Goal: Check status: Check status

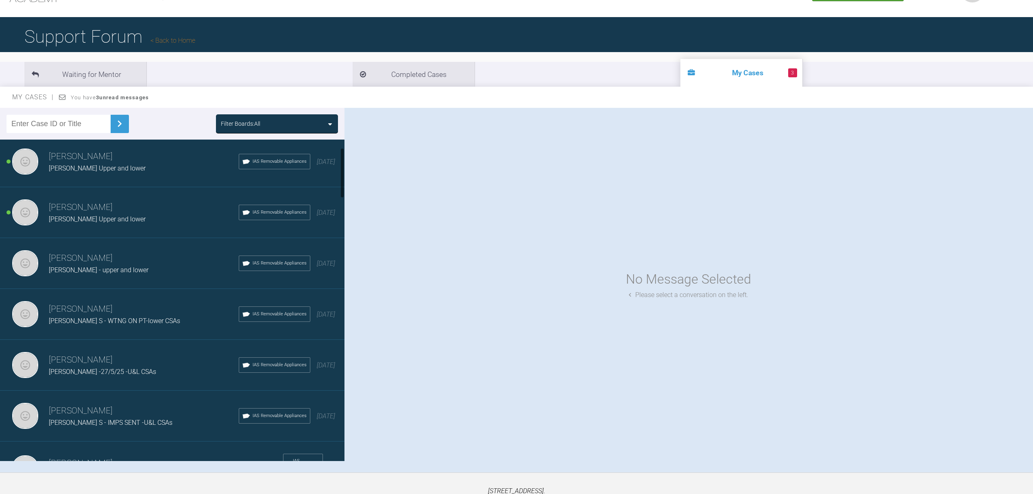
scroll to position [54, 0]
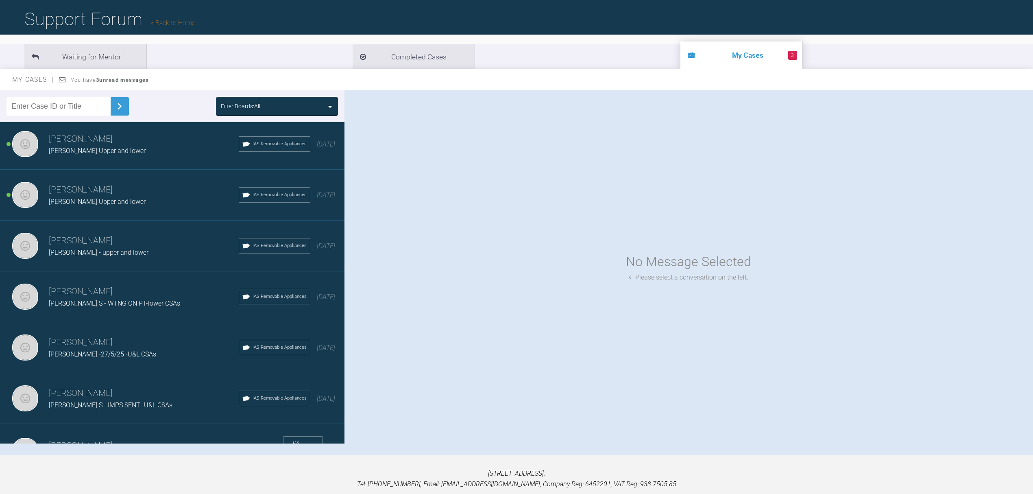
drag, startPoint x: 85, startPoint y: 108, endPoint x: 0, endPoint y: 108, distance: 84.2
click at [0, 108] on div "Filter Boards: All" at bounding box center [172, 106] width 344 height 32
type input "[PERSON_NAME]"
click at [118, 110] on img at bounding box center [119, 106] width 13 height 13
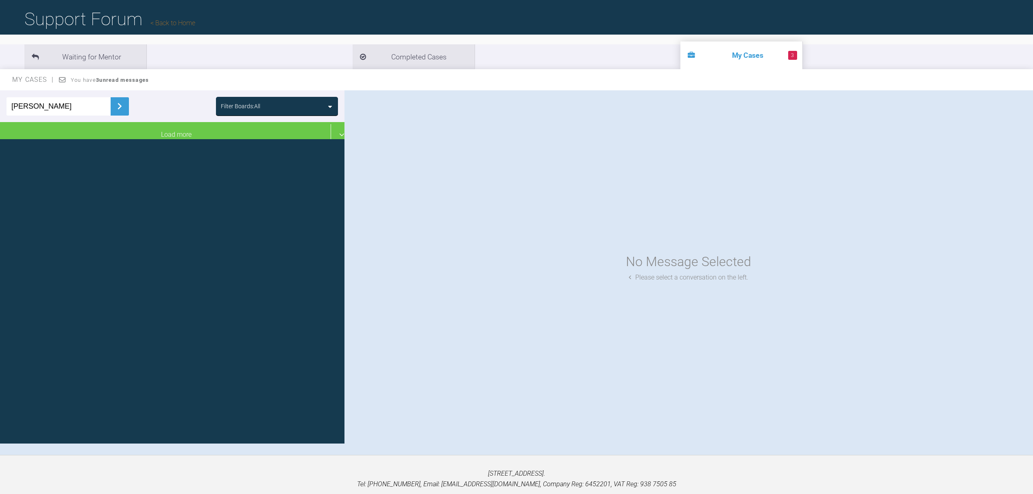
scroll to position [0, 0]
click at [118, 103] on img at bounding box center [119, 106] width 13 height 13
drag, startPoint x: 63, startPoint y: 106, endPoint x: 0, endPoint y: 101, distance: 62.8
click at [0, 101] on div "[PERSON_NAME] Boards: All" at bounding box center [172, 106] width 344 height 32
click at [122, 107] on img at bounding box center [119, 106] width 13 height 13
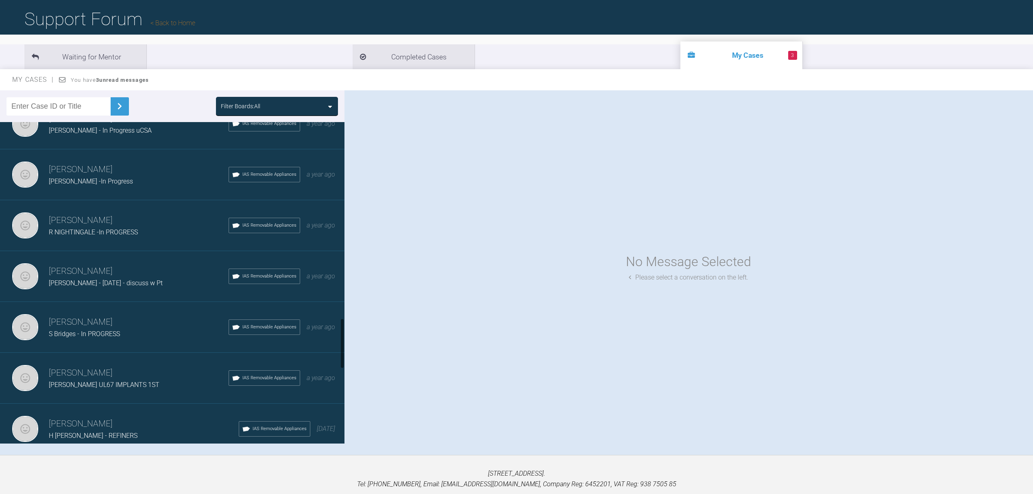
scroll to position [1193, 0]
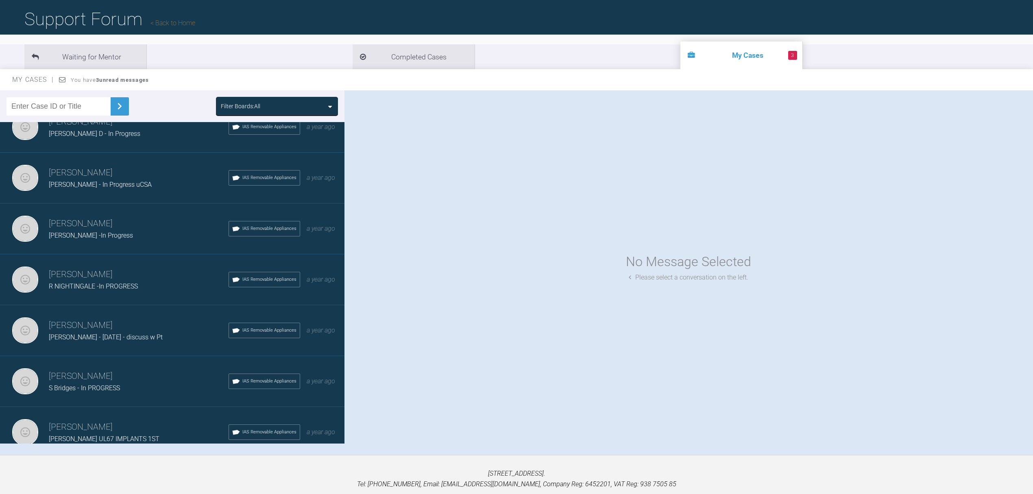
click at [99, 181] on span "[PERSON_NAME] - In Progress uCSA" at bounding box center [100, 185] width 103 height 8
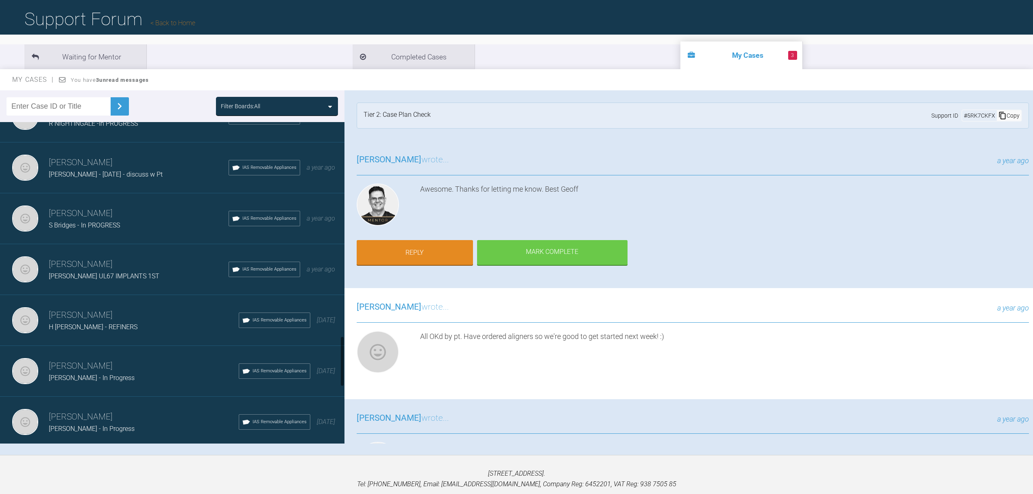
scroll to position [1409, 0]
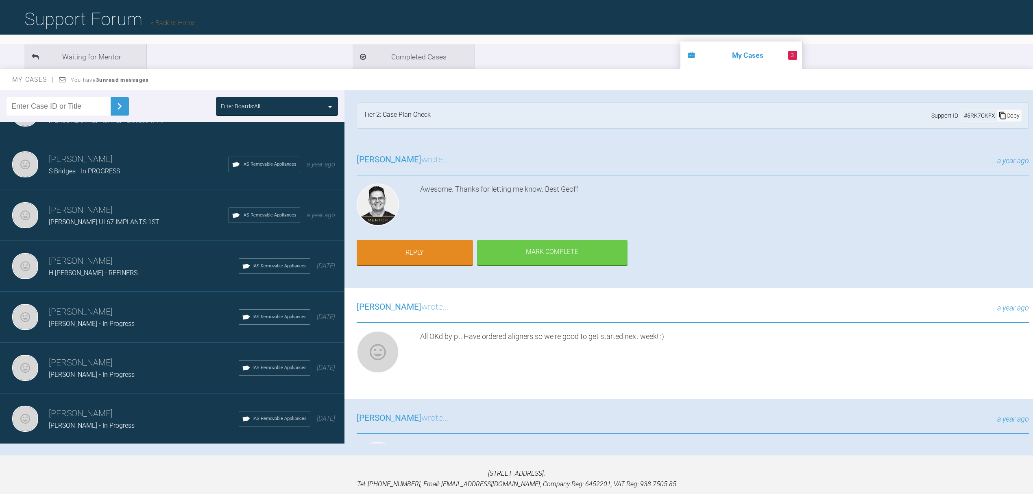
click at [102, 269] on span "H [PERSON_NAME] - REFINERS" at bounding box center [93, 273] width 89 height 8
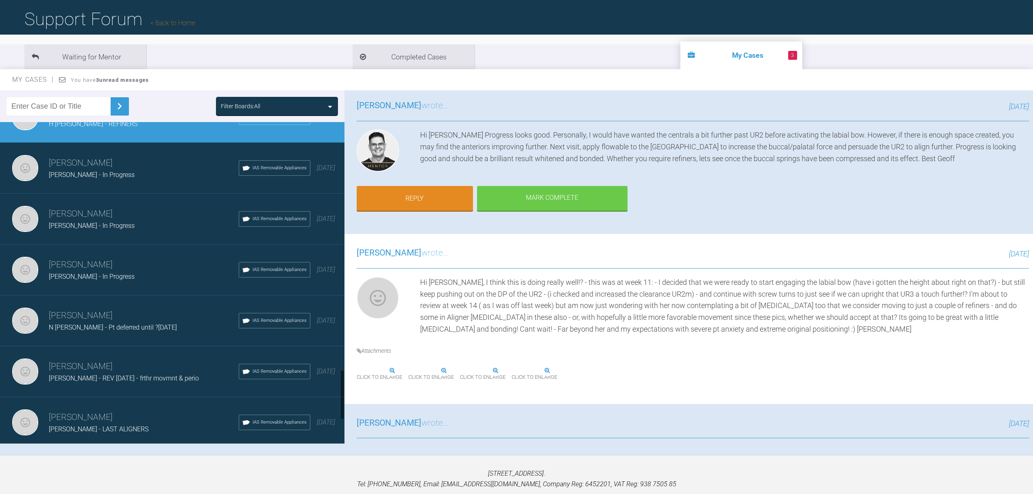
scroll to position [1572, 0]
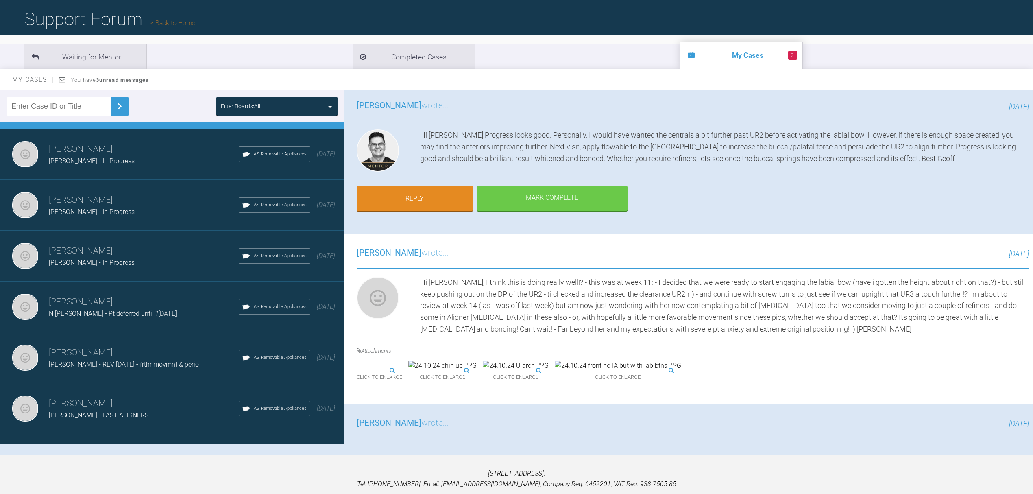
click at [109, 257] on div "[PERSON_NAME] - In Progress" at bounding box center [144, 262] width 190 height 11
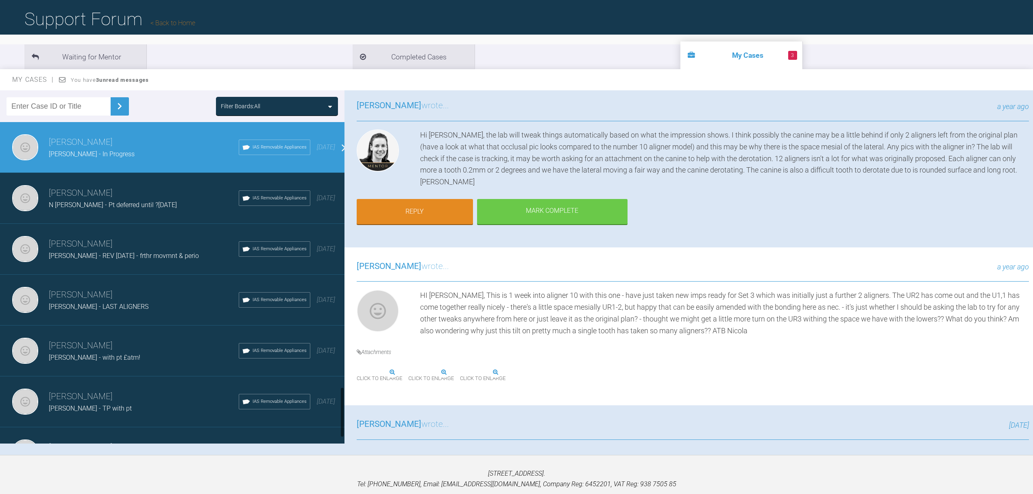
scroll to position [1720, 0]
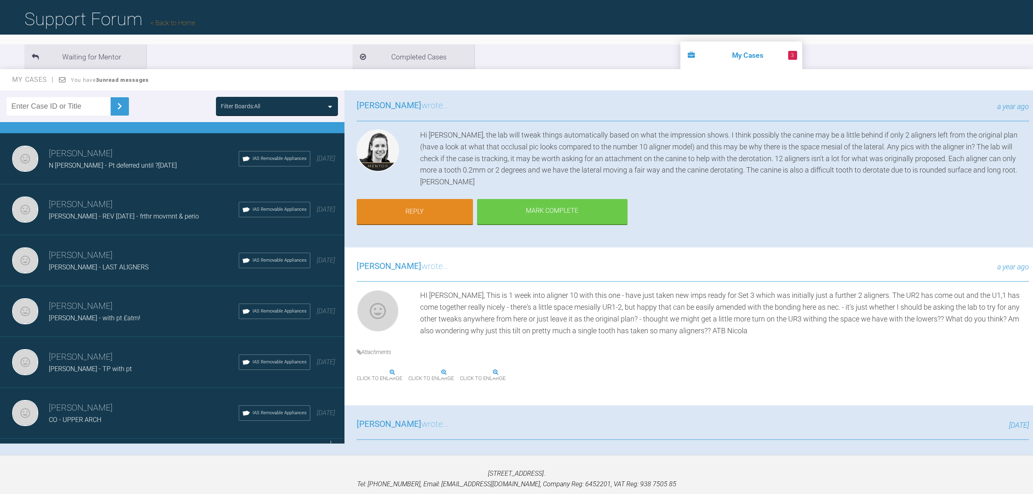
click at [333, 438] on div "Load more" at bounding box center [176, 450] width 353 height 25
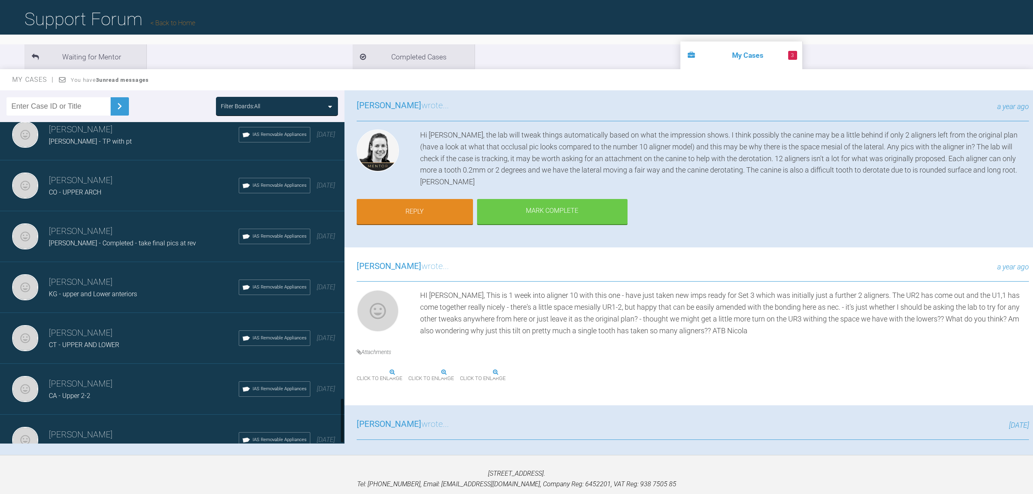
scroll to position [85, 0]
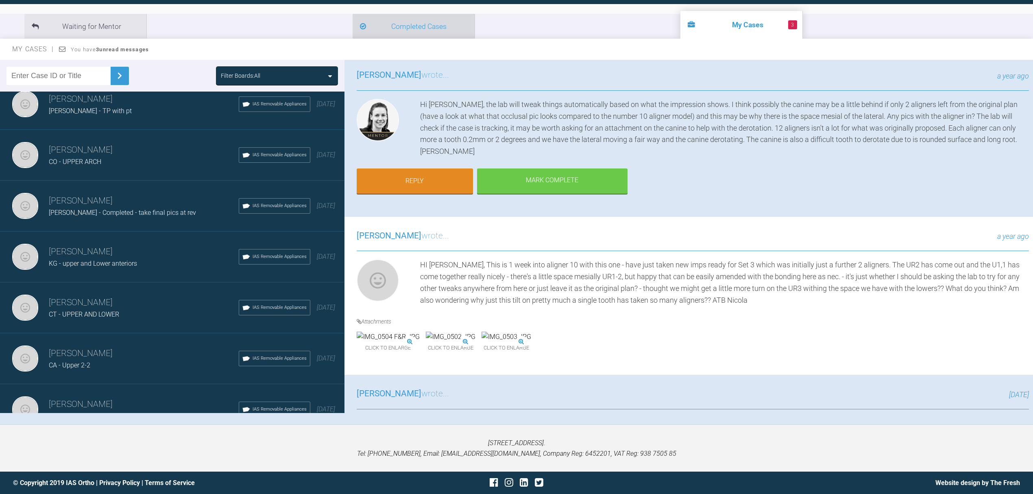
click at [353, 26] on li "Completed Cases" at bounding box center [414, 26] width 122 height 25
